Goal: Task Accomplishment & Management: Use online tool/utility

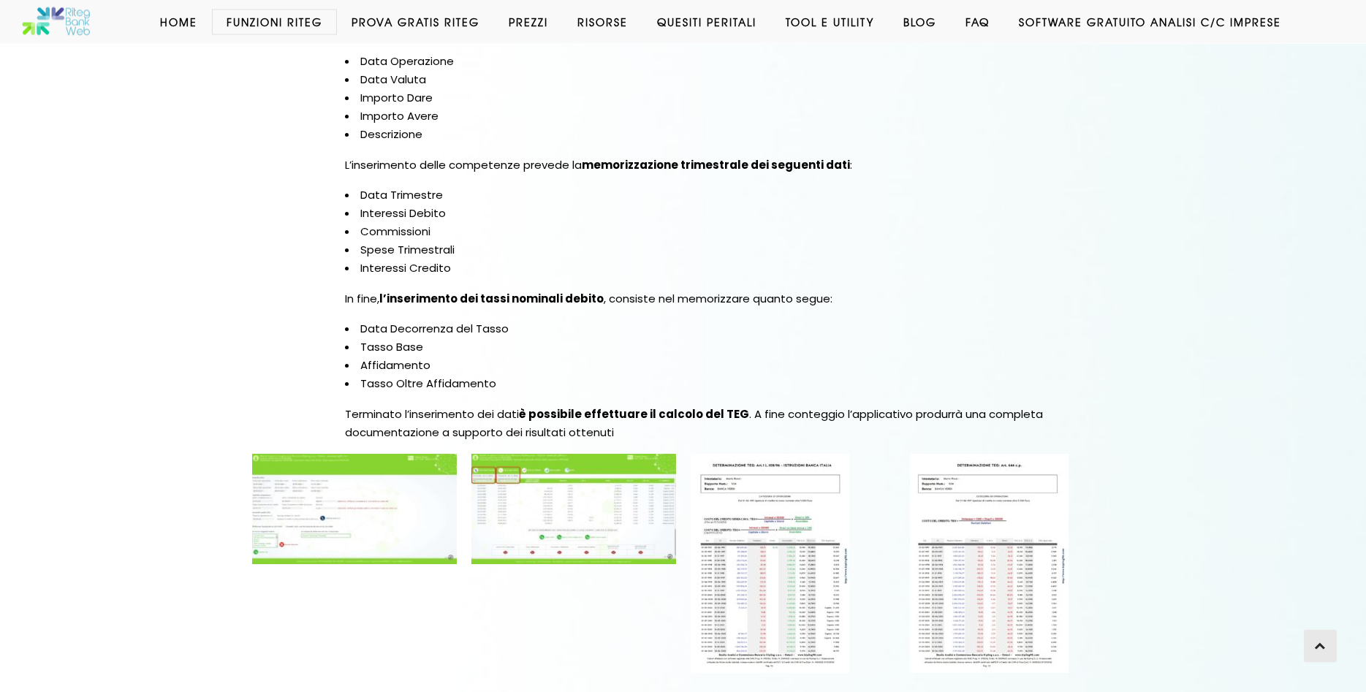
scroll to position [2162, 0]
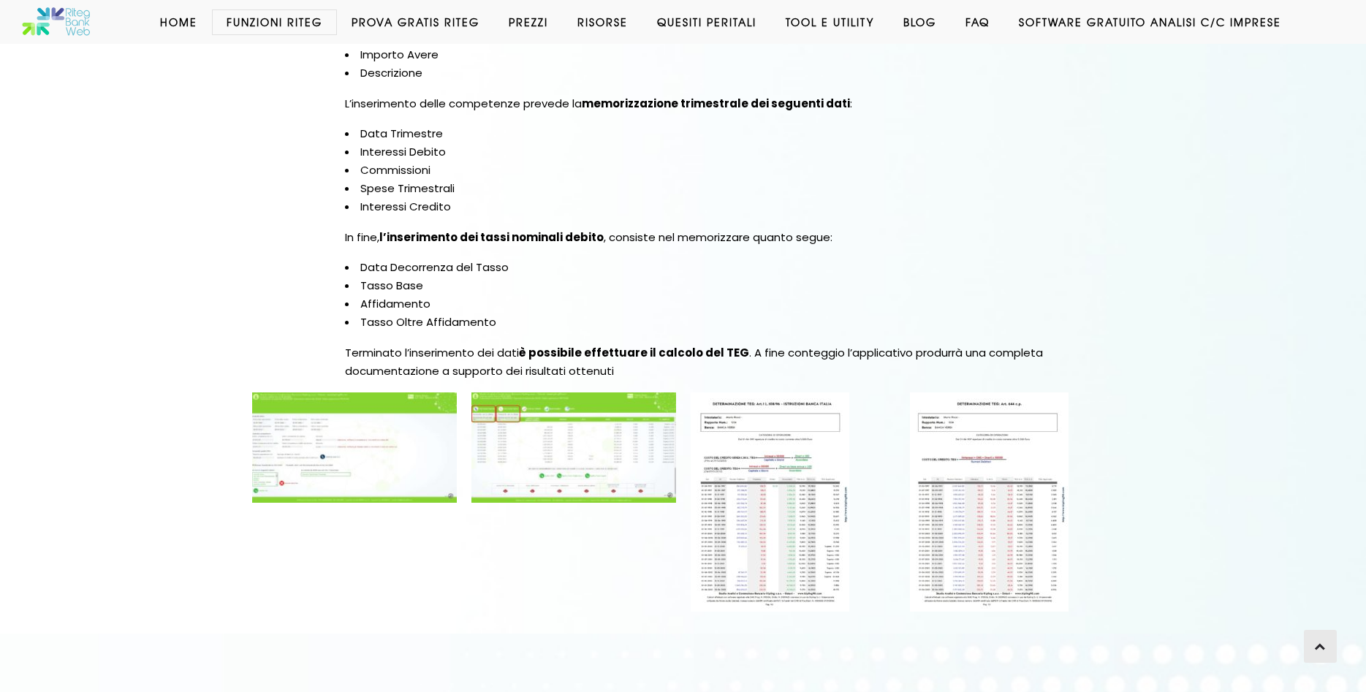
click at [357, 441] on img at bounding box center [354, 447] width 205 height 110
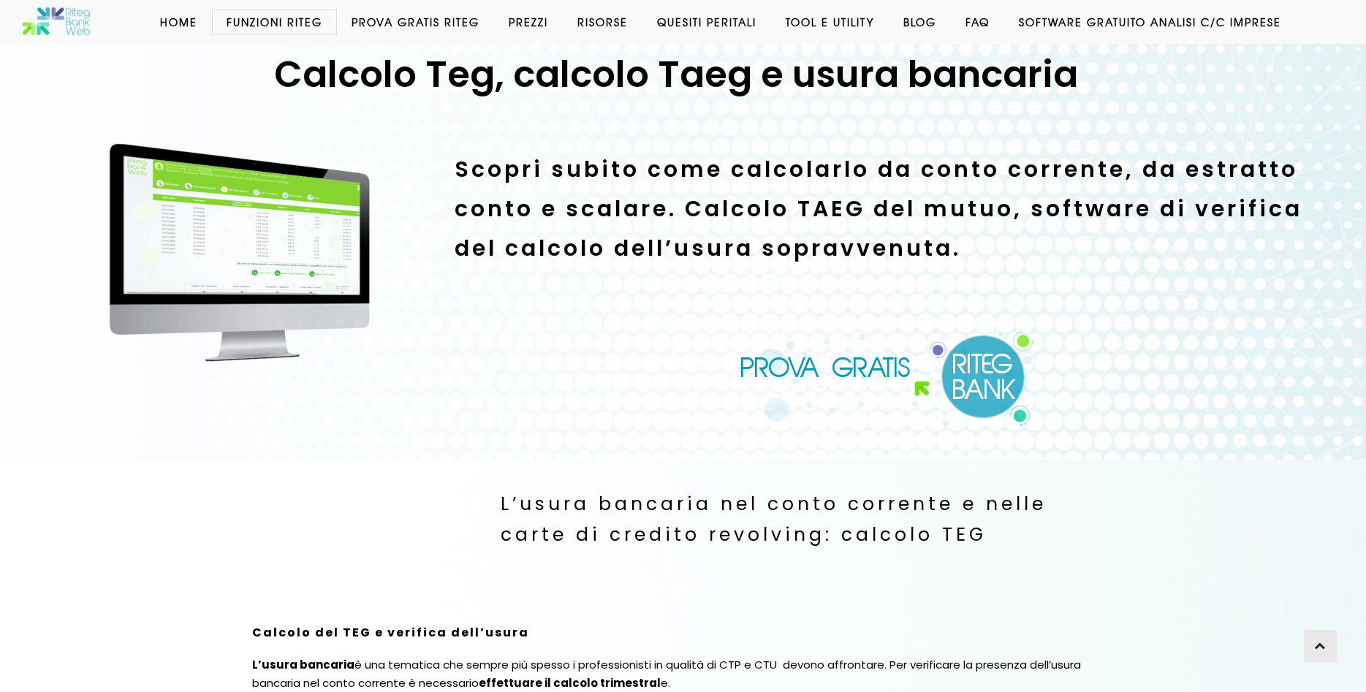
scroll to position [62, 0]
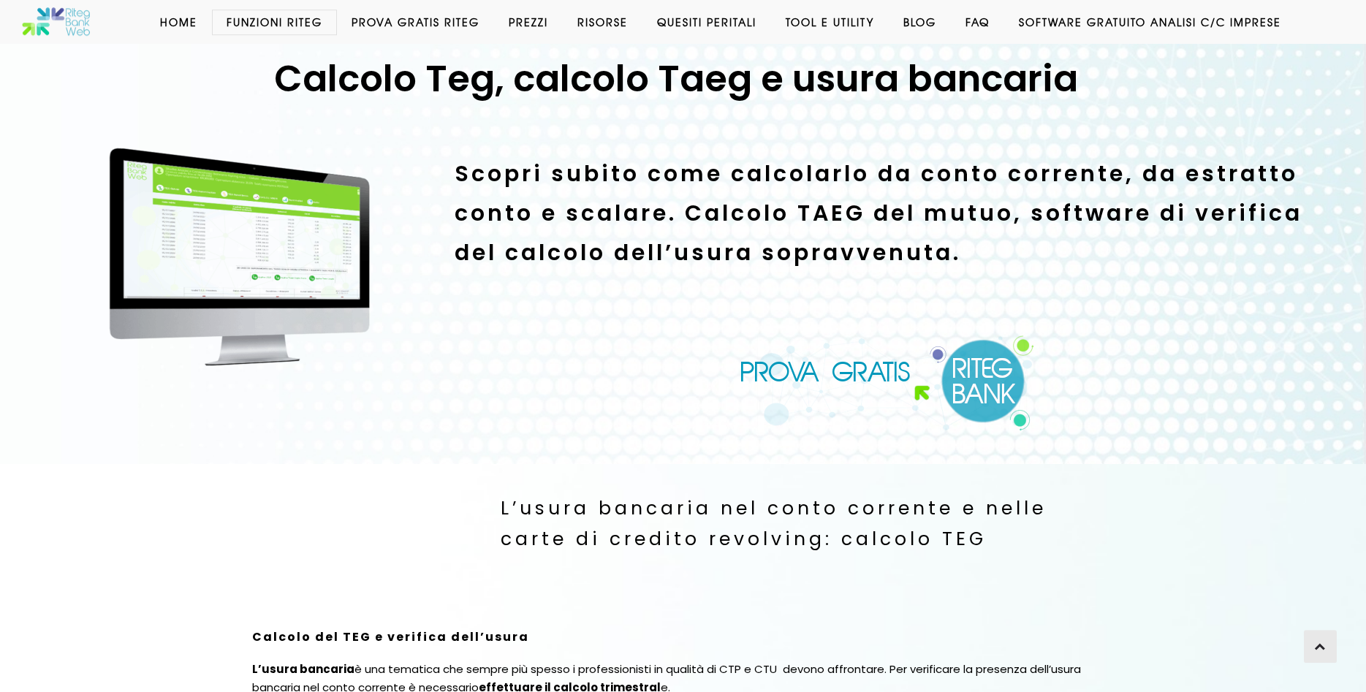
click at [1190, 24] on link "Software GRATUITO analisi c/c imprese" at bounding box center [1150, 22] width 292 height 15
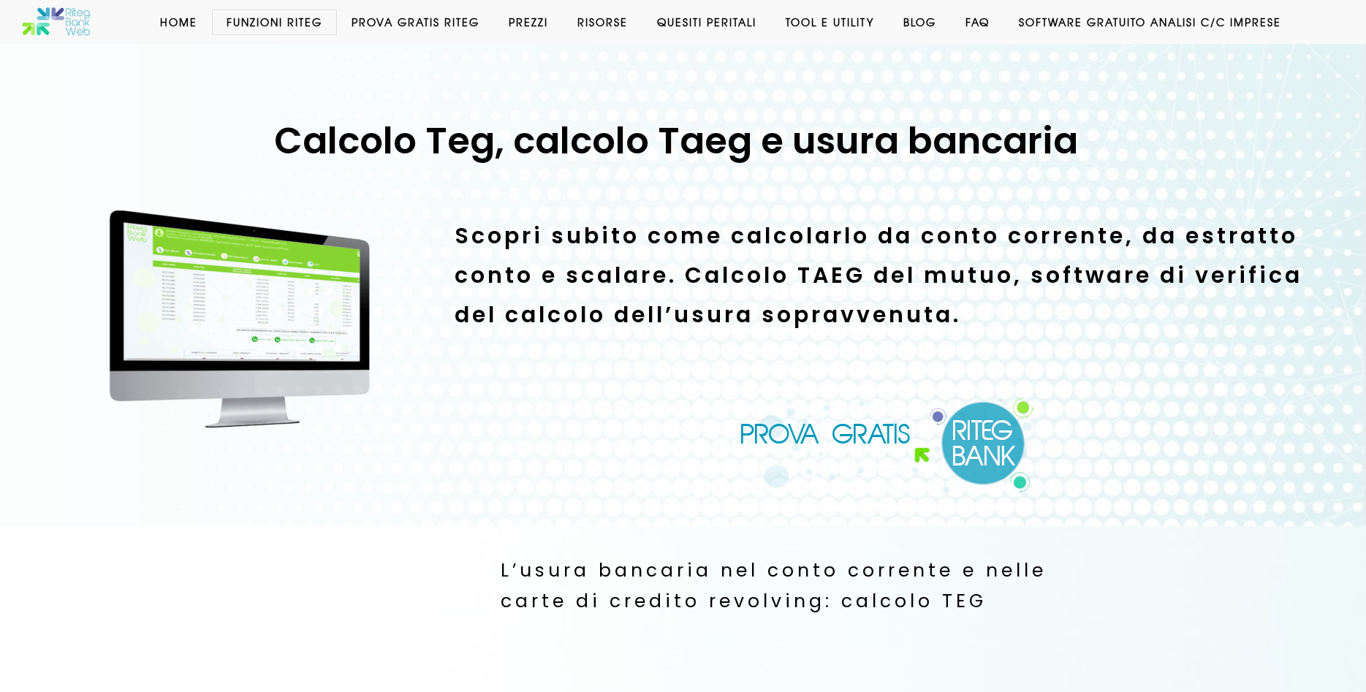
scroll to position [61, 0]
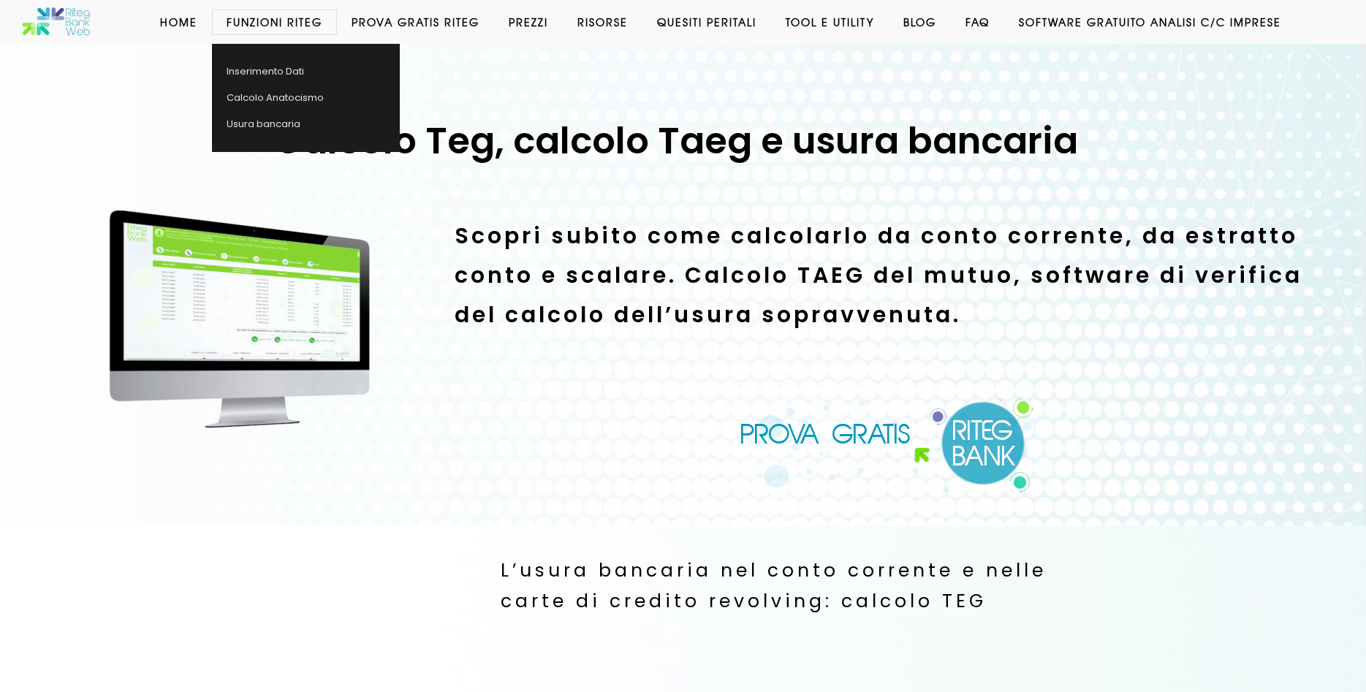
scroll to position [61, 0]
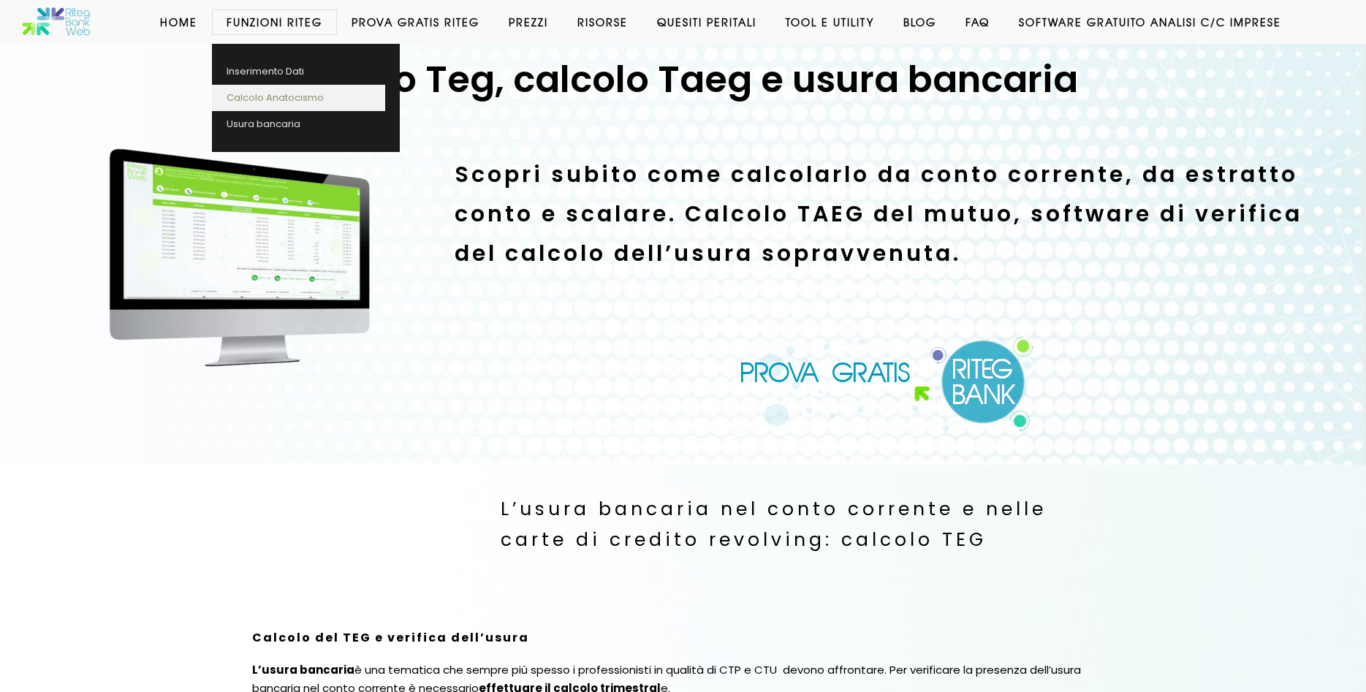
click at [303, 97] on link "Calcolo Anatocismo" at bounding box center [298, 98] width 173 height 26
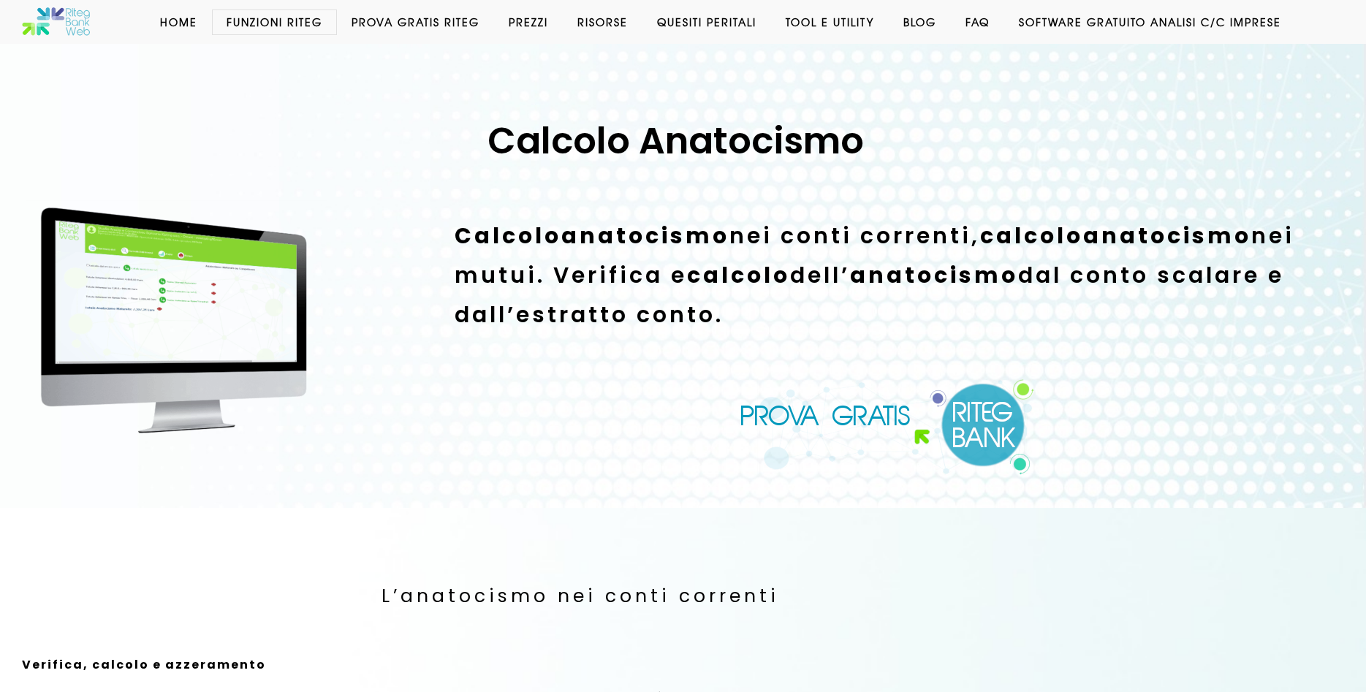
click at [452, 20] on link "Prova Gratis Riteg" at bounding box center [415, 22] width 157 height 15
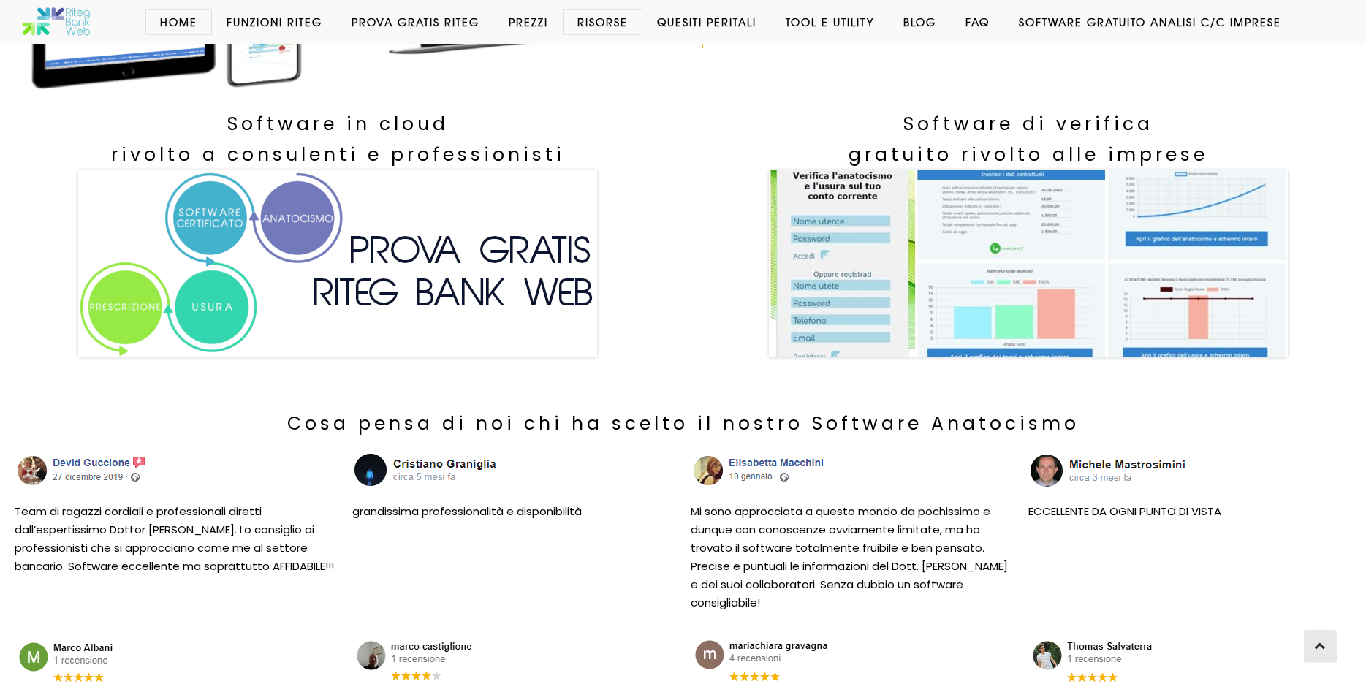
scroll to position [447, 0]
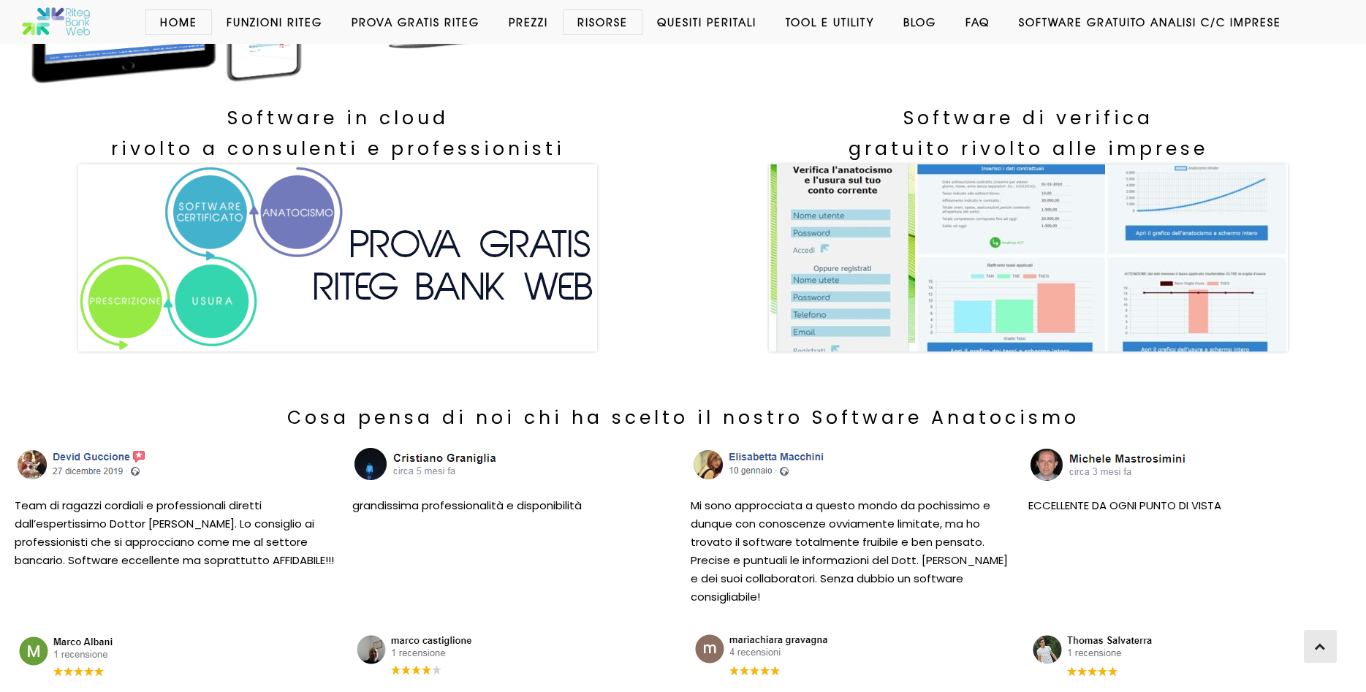
click at [430, 233] on img at bounding box center [337, 257] width 519 height 187
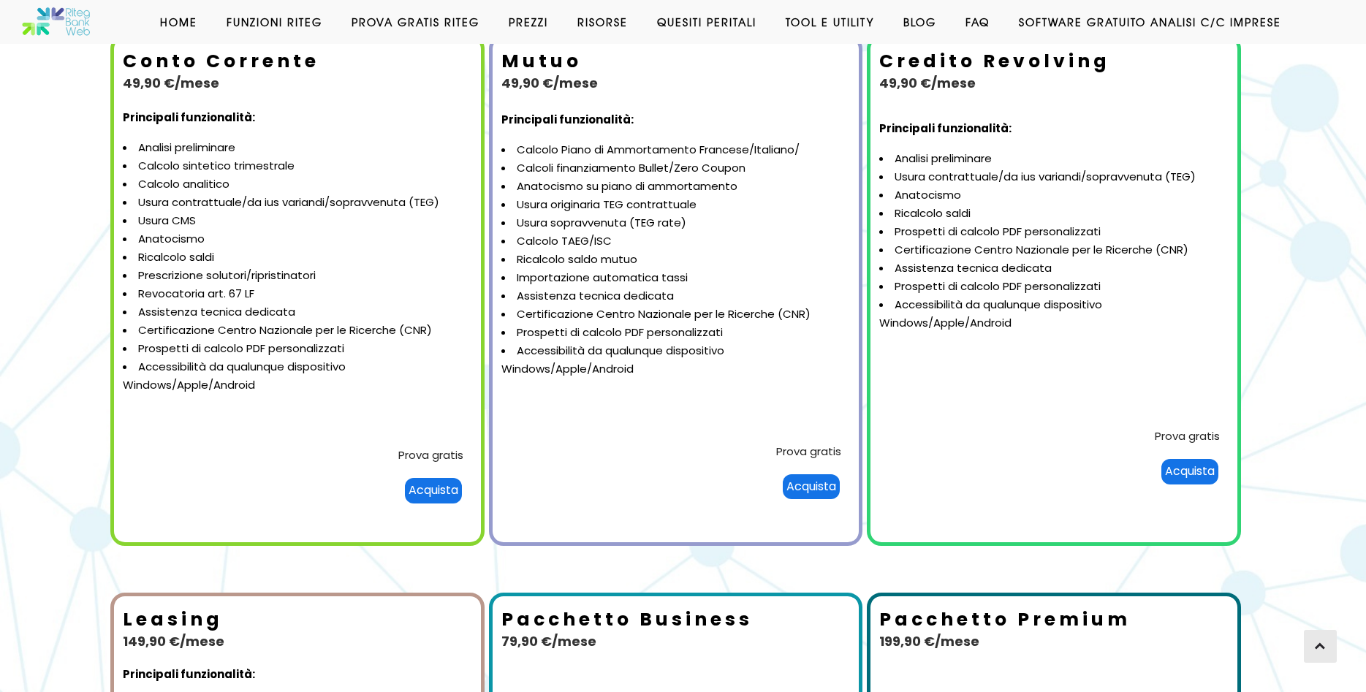
scroll to position [224, 0]
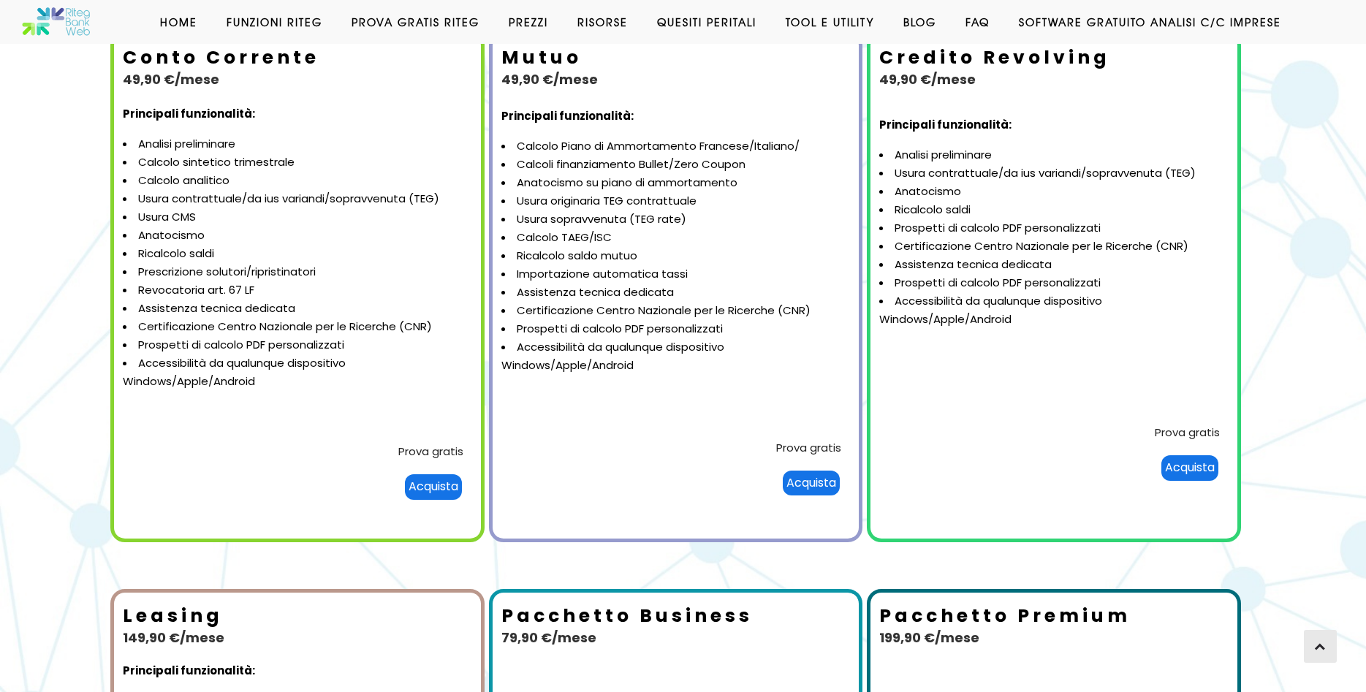
click at [957, 238] on li "Certificazione Centro Nazionale per le Ricerche (CNR)" at bounding box center [1053, 246] width 349 height 18
click at [1177, 432] on link "Prova gratis" at bounding box center [1187, 432] width 65 height 15
